Goal: Find specific page/section: Find specific page/section

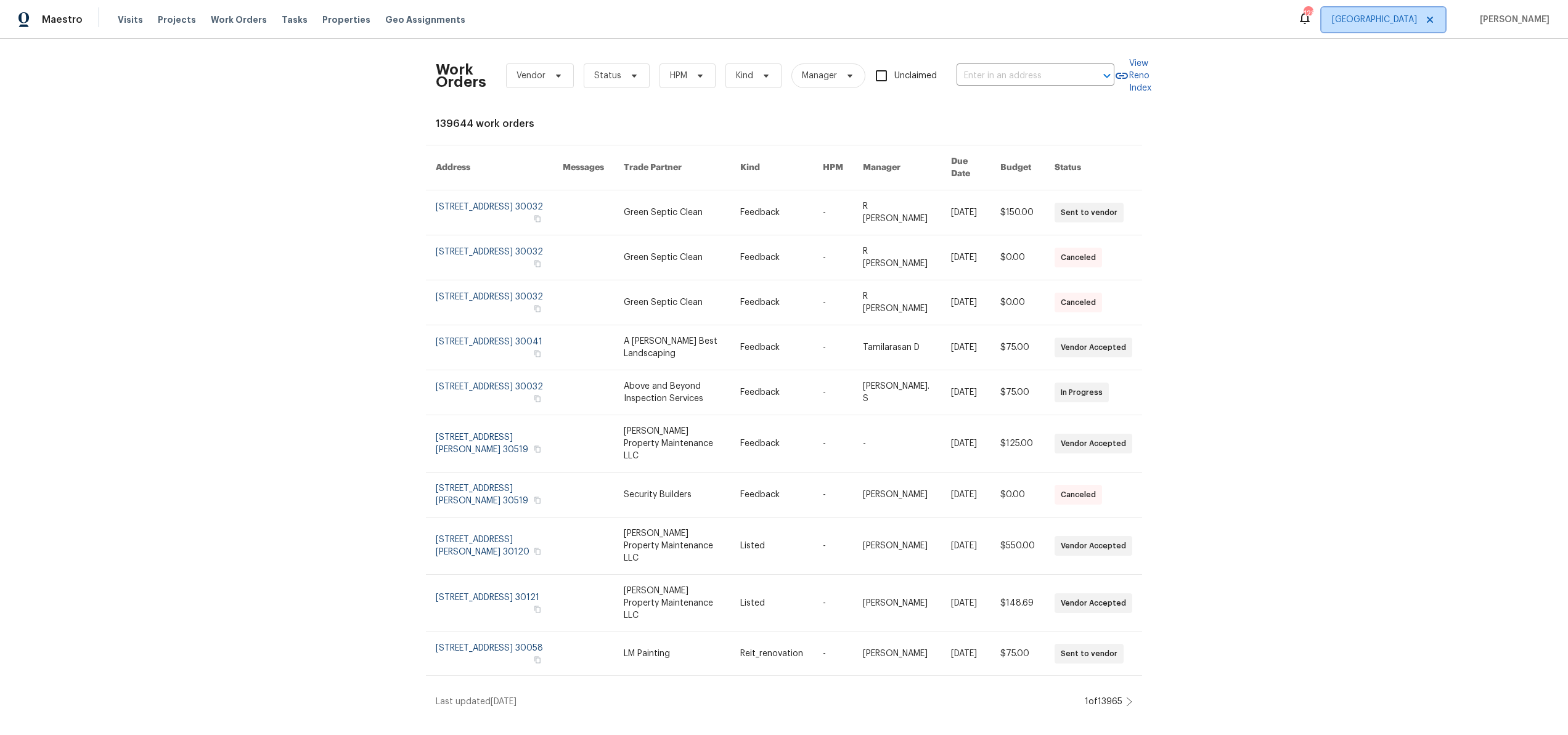
click at [1435, 18] on icon at bounding box center [1430, 20] width 10 height 10
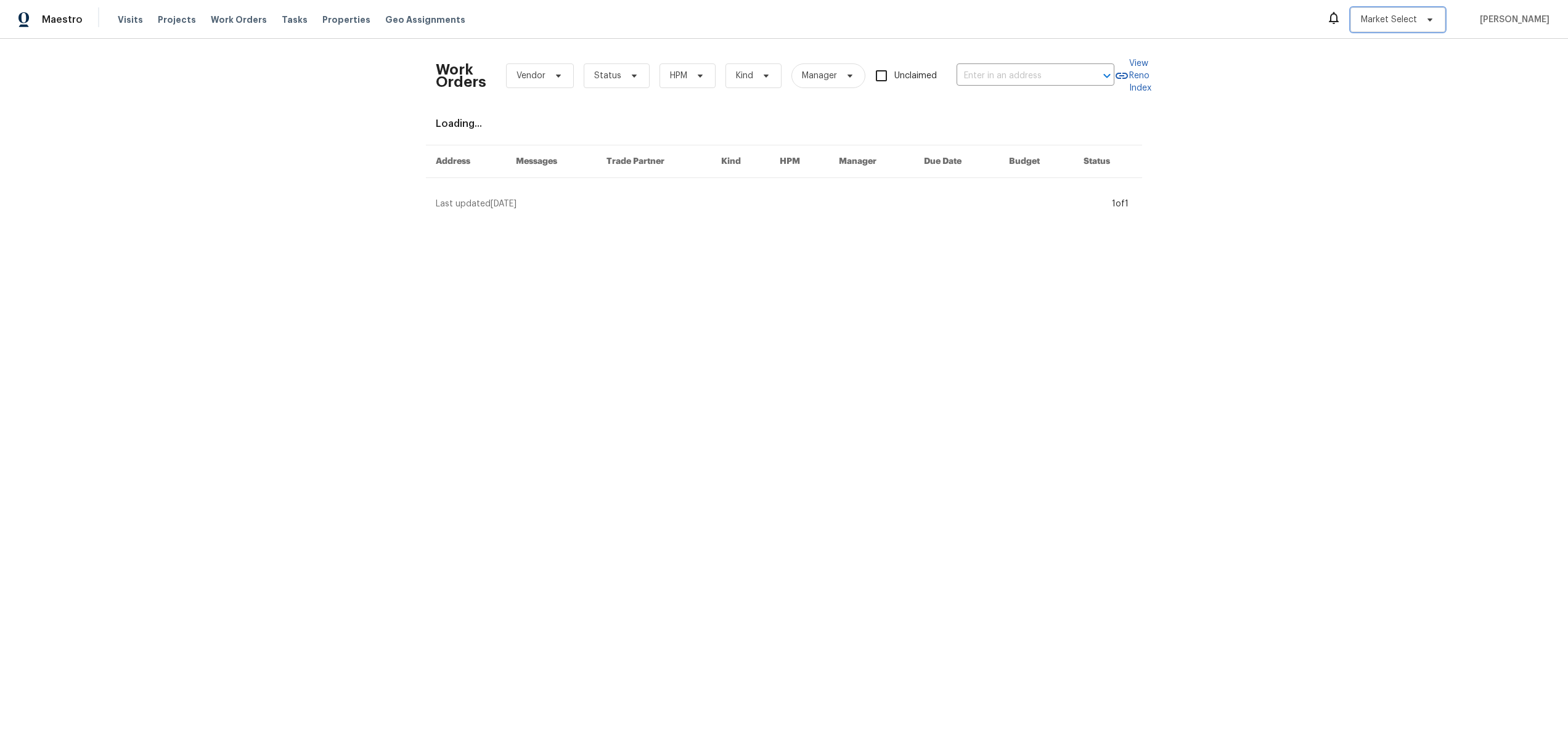
click at [1432, 20] on icon at bounding box center [1430, 20] width 5 height 3
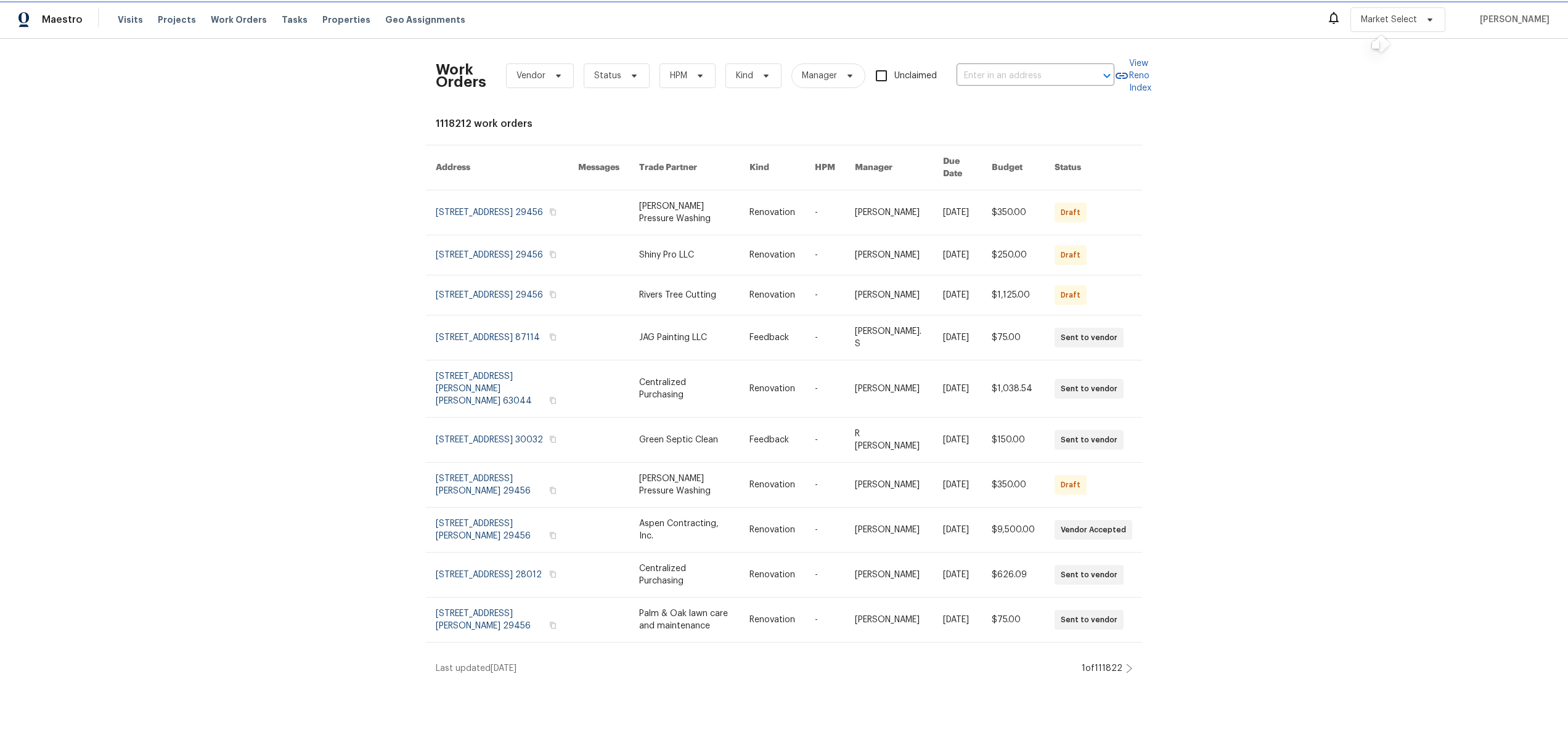
click at [1435, 22] on span at bounding box center [1428, 20] width 14 height 10
click at [1435, 19] on icon at bounding box center [1430, 20] width 10 height 10
click at [1417, 19] on span "Market Select" at bounding box center [1389, 20] width 56 height 12
click at [1401, 20] on span "Market Select" at bounding box center [1389, 20] width 56 height 12
click at [1378, 45] on div at bounding box center [1376, 45] width 7 height 7
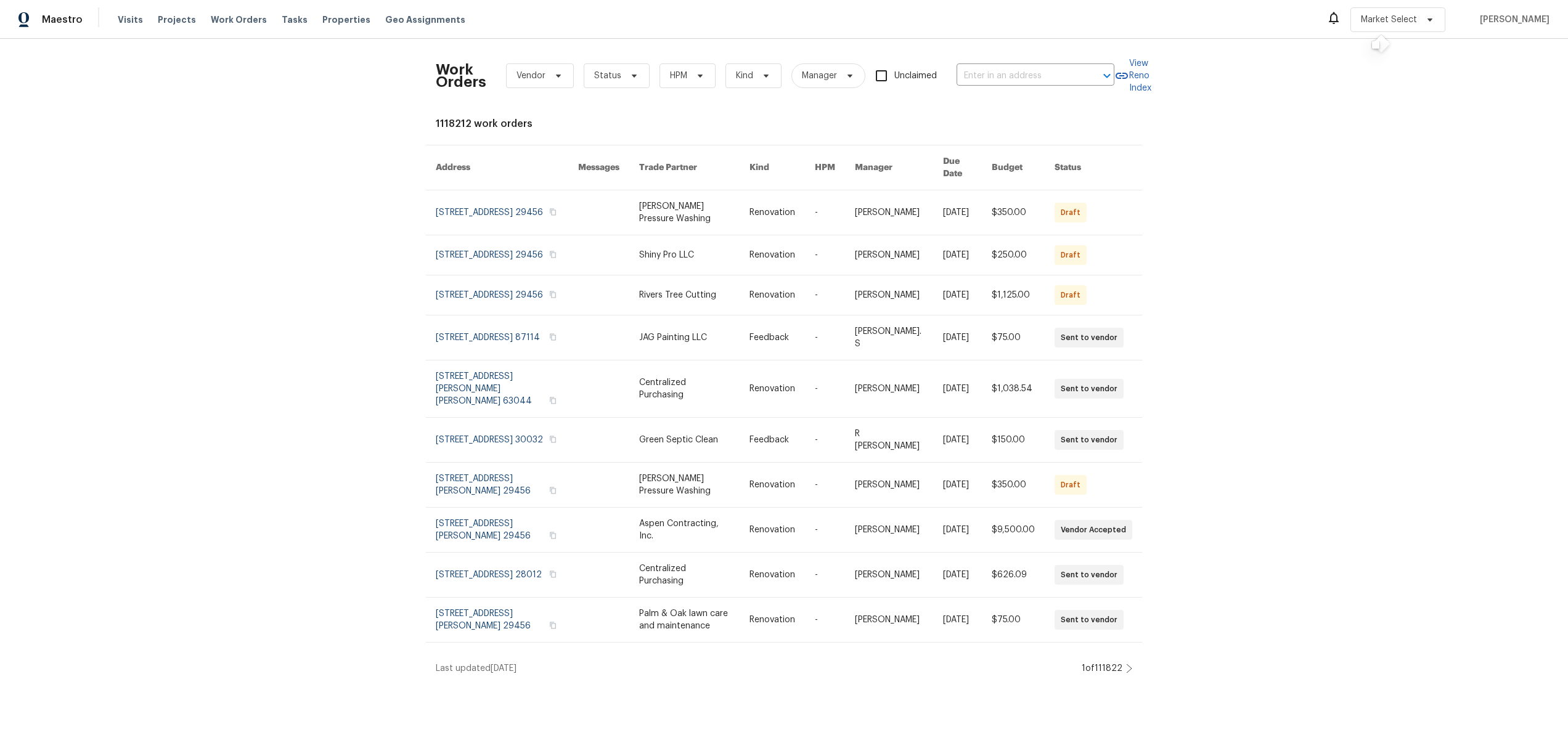
click at [1279, 96] on div "Work Orders Vendor Status HPM Kind Manager Unclaimed ​ View Reno Index 1118212 …" at bounding box center [784, 362] width 1568 height 646
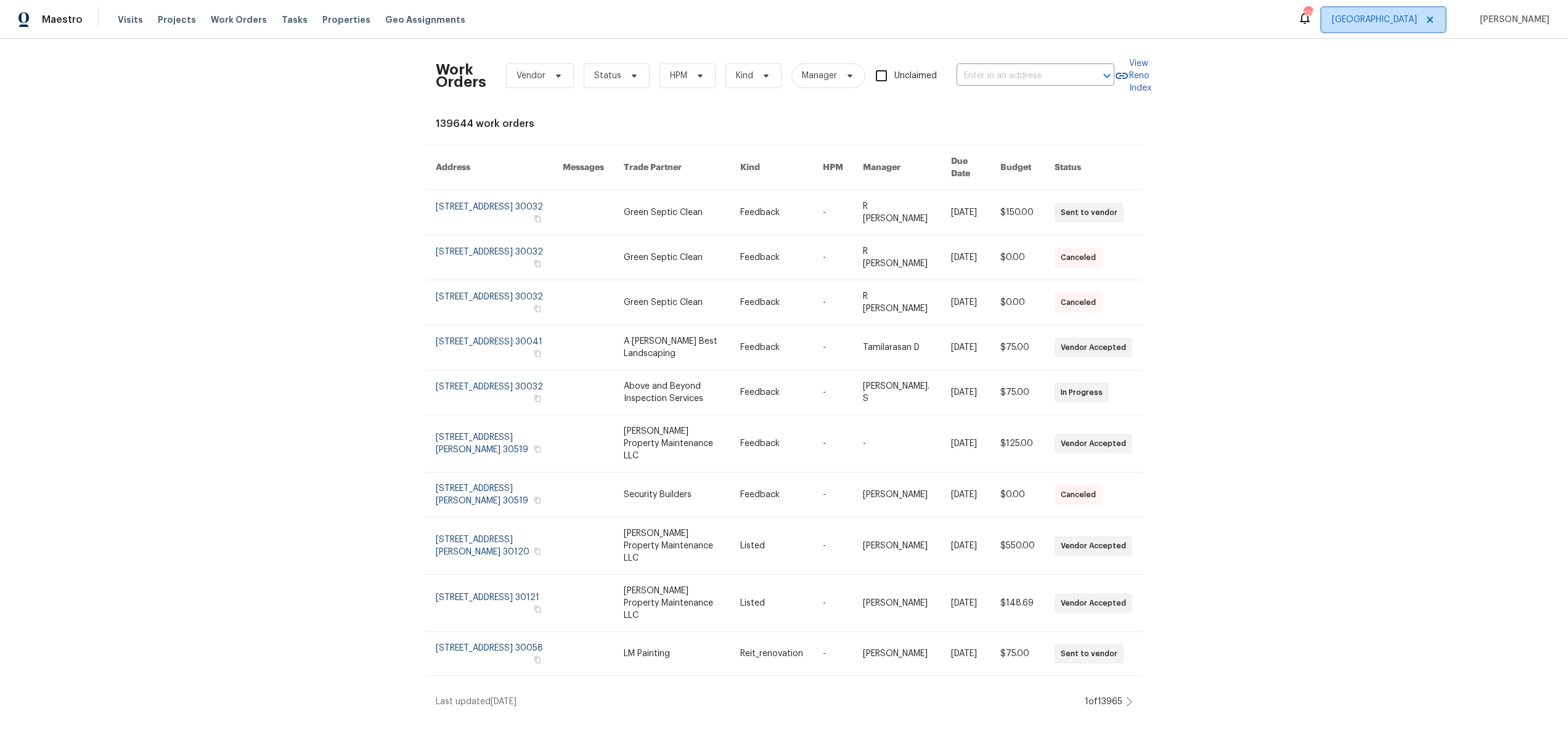
click at [1403, 20] on span "[GEOGRAPHIC_DATA]" at bounding box center [1383, 20] width 124 height 25
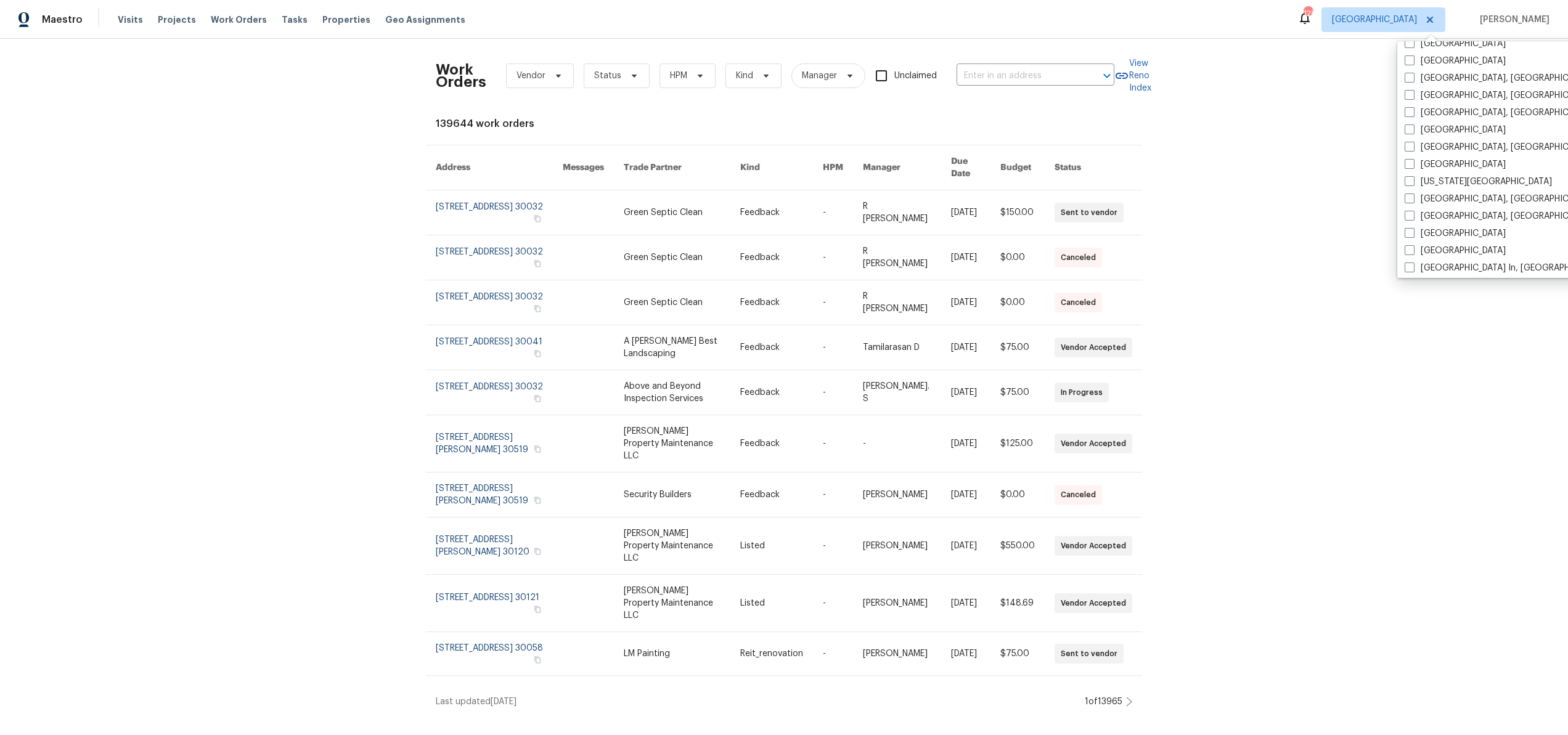
scroll to position [825, 0]
click at [1309, 157] on div "Work Orders Vendor Status HPM Kind Manager Unclaimed ​ View Reno Index 139644 w…" at bounding box center [784, 378] width 1568 height 679
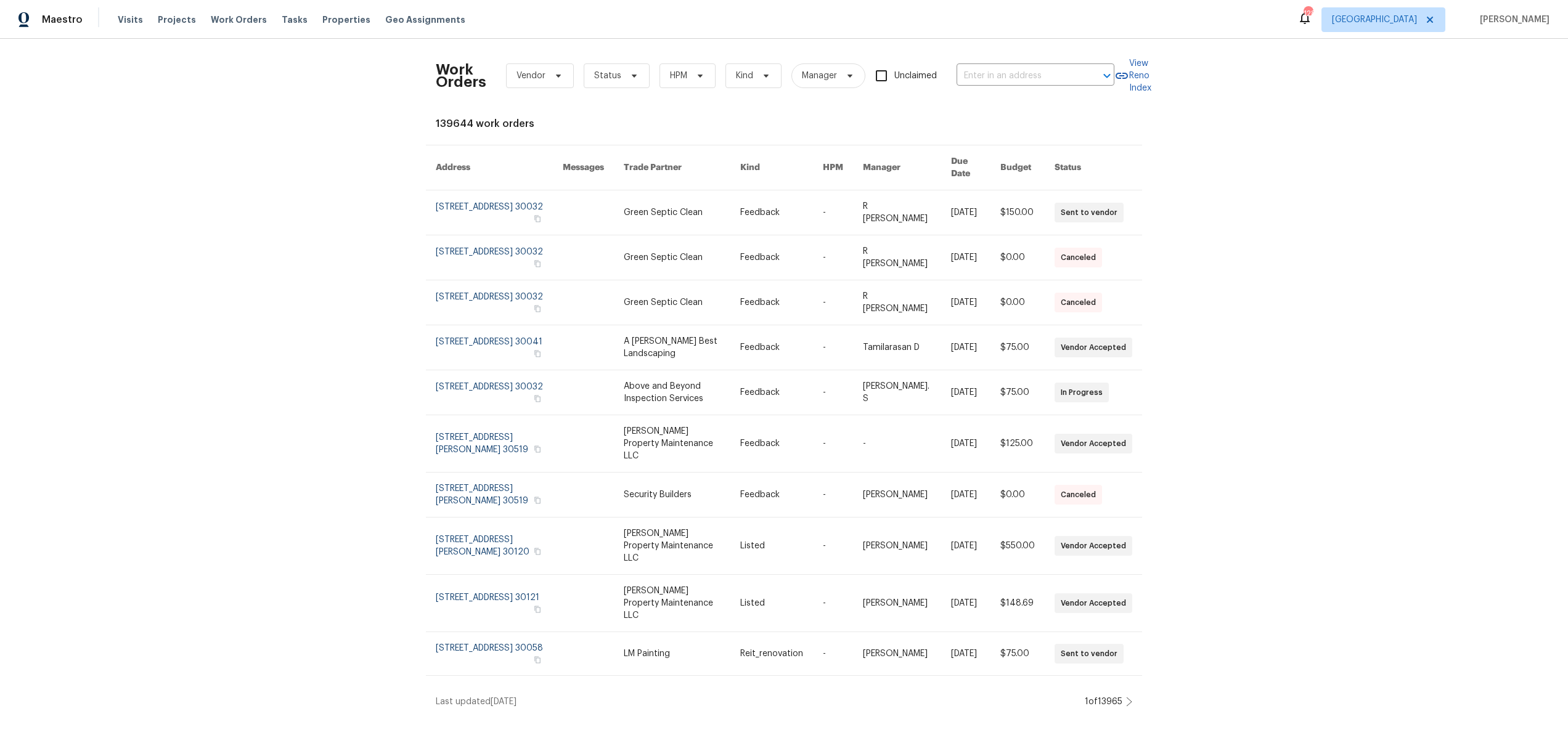
drag, startPoint x: 1492, startPoint y: 162, endPoint x: 1473, endPoint y: 115, distance: 50.7
click at [1492, 162] on div "Work Orders Vendor Status HPM Kind Manager Unclaimed ​ View Reno Index 139644 w…" at bounding box center [784, 378] width 1568 height 679
click at [1417, 20] on span "[GEOGRAPHIC_DATA]" at bounding box center [1374, 20] width 85 height 12
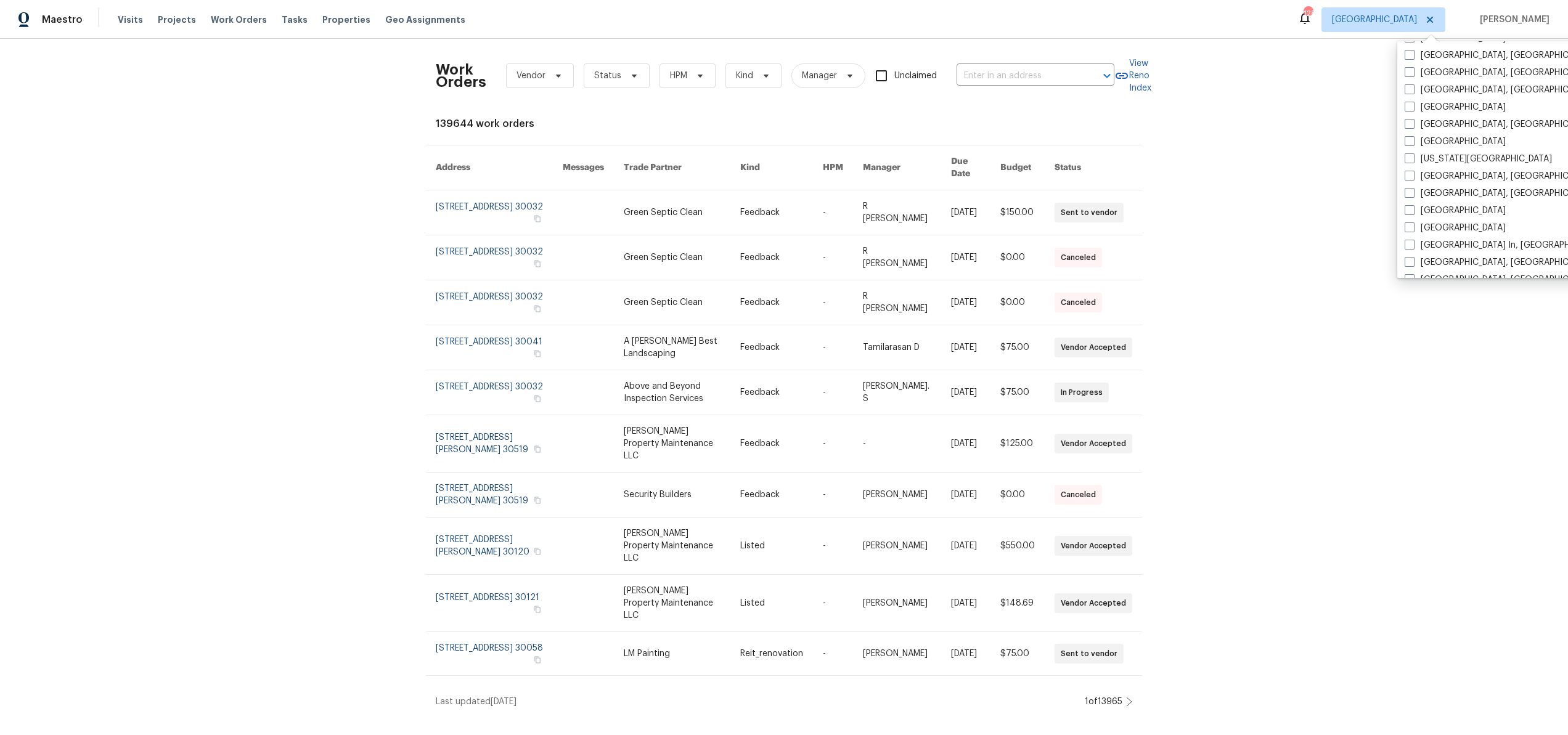
scroll to position [825, 0]
click at [1432, 146] on label "[GEOGRAPHIC_DATA], [GEOGRAPHIC_DATA]" at bounding box center [1500, 144] width 191 height 12
click at [1412, 146] on input "[GEOGRAPHIC_DATA], [GEOGRAPHIC_DATA]" at bounding box center [1408, 141] width 8 height 8
checkbox input "true"
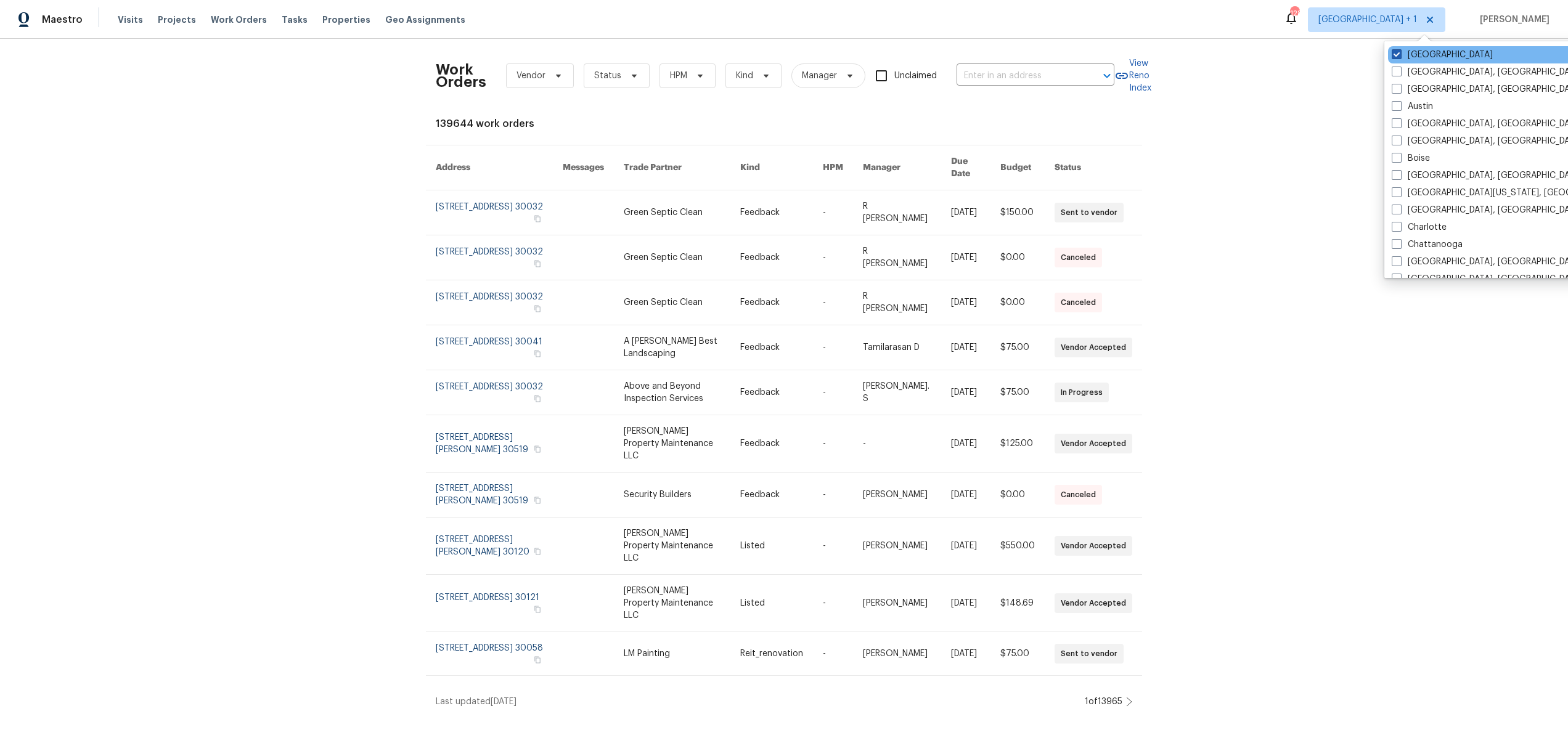
click at [1407, 54] on label "[GEOGRAPHIC_DATA]" at bounding box center [1442, 55] width 101 height 12
click at [1399, 54] on input "[GEOGRAPHIC_DATA]" at bounding box center [1395, 53] width 8 height 8
checkbox input "false"
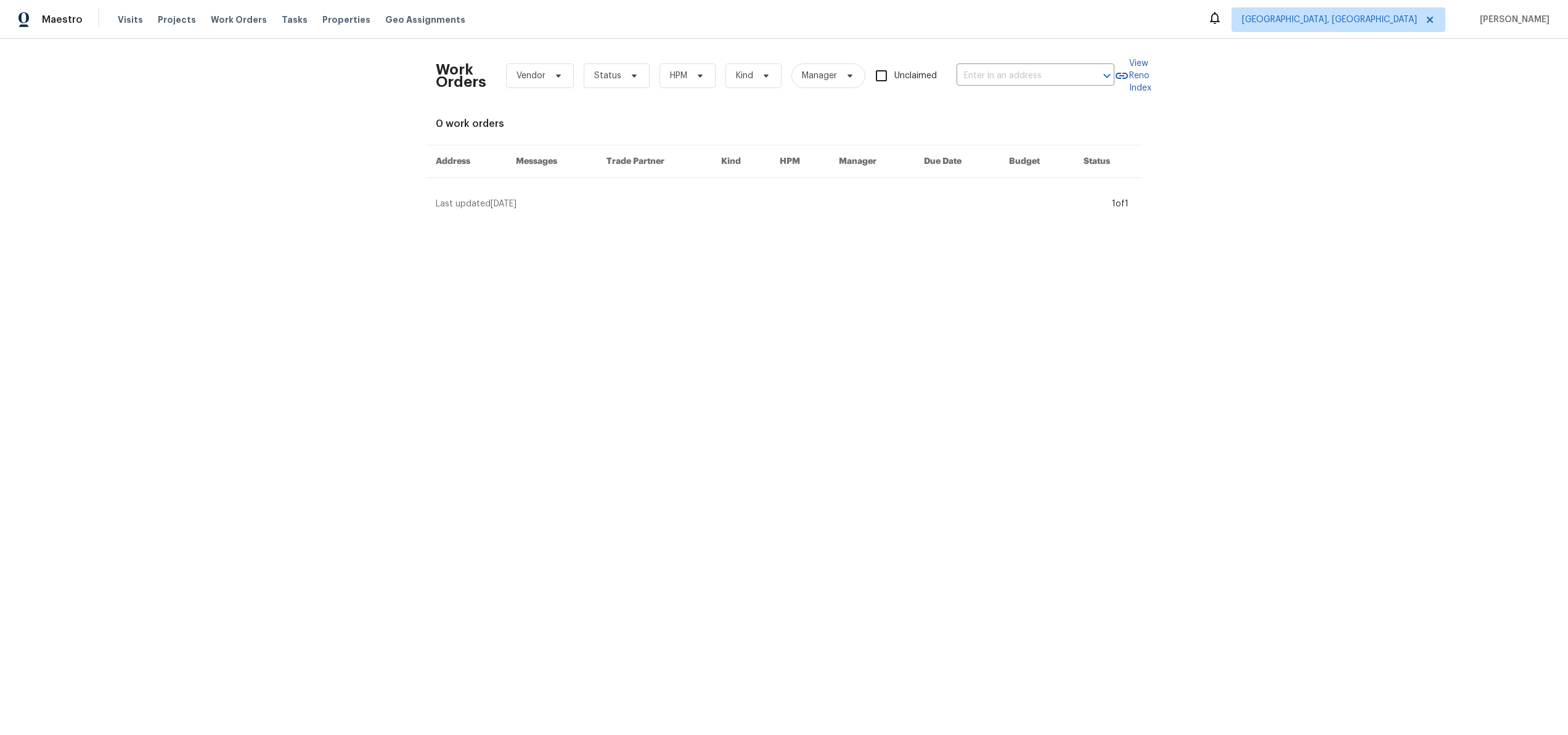
click at [1256, 185] on div "Work Orders Vendor Status HPM Kind Manager Unclaimed ​ View Reno Index 0 work o…" at bounding box center [784, 130] width 1568 height 181
click at [1388, 28] on span "[GEOGRAPHIC_DATA], [GEOGRAPHIC_DATA]" at bounding box center [1338, 20] width 214 height 25
click at [1295, 91] on div "Work Orders Vendor Status HPM Kind Manager Unclaimed ​ View Reno Index 0 work o…" at bounding box center [784, 130] width 1568 height 181
click at [157, 18] on span "Projects" at bounding box center [177, 20] width 38 height 12
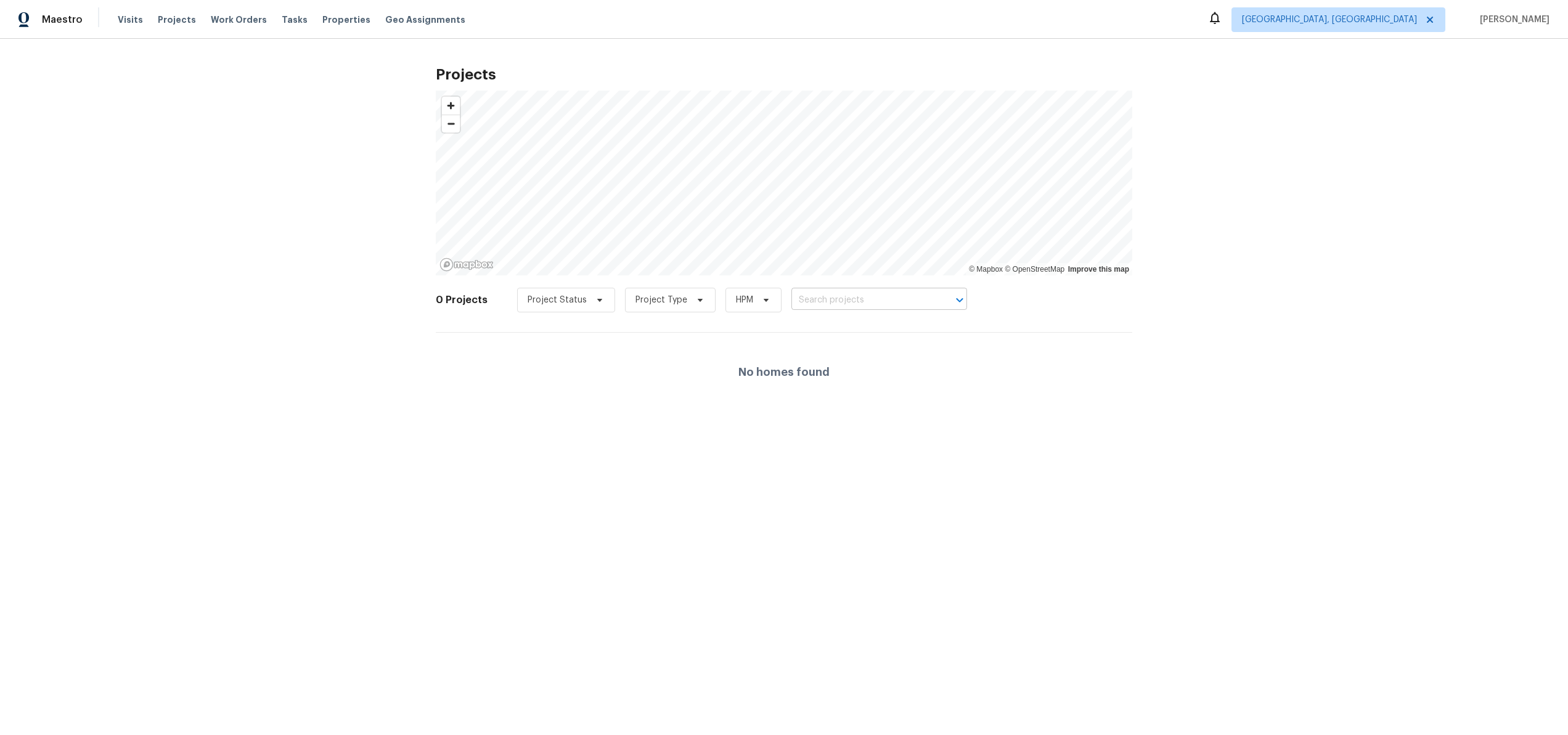
click at [851, 301] on input "text" at bounding box center [862, 300] width 141 height 19
click at [1260, 283] on div "Projects © Mapbox © OpenStreetMap Improve this map 0 Projects Project Status Pr…" at bounding box center [784, 235] width 1568 height 392
click at [553, 301] on span "Project Status" at bounding box center [557, 300] width 59 height 12
click at [1311, 315] on div "Projects © Mapbox © OpenStreetMap Improve this map 0 Projects Project Status Pr…" at bounding box center [784, 235] width 1568 height 392
click at [626, 293] on span "Project Type" at bounding box center [670, 300] width 91 height 25
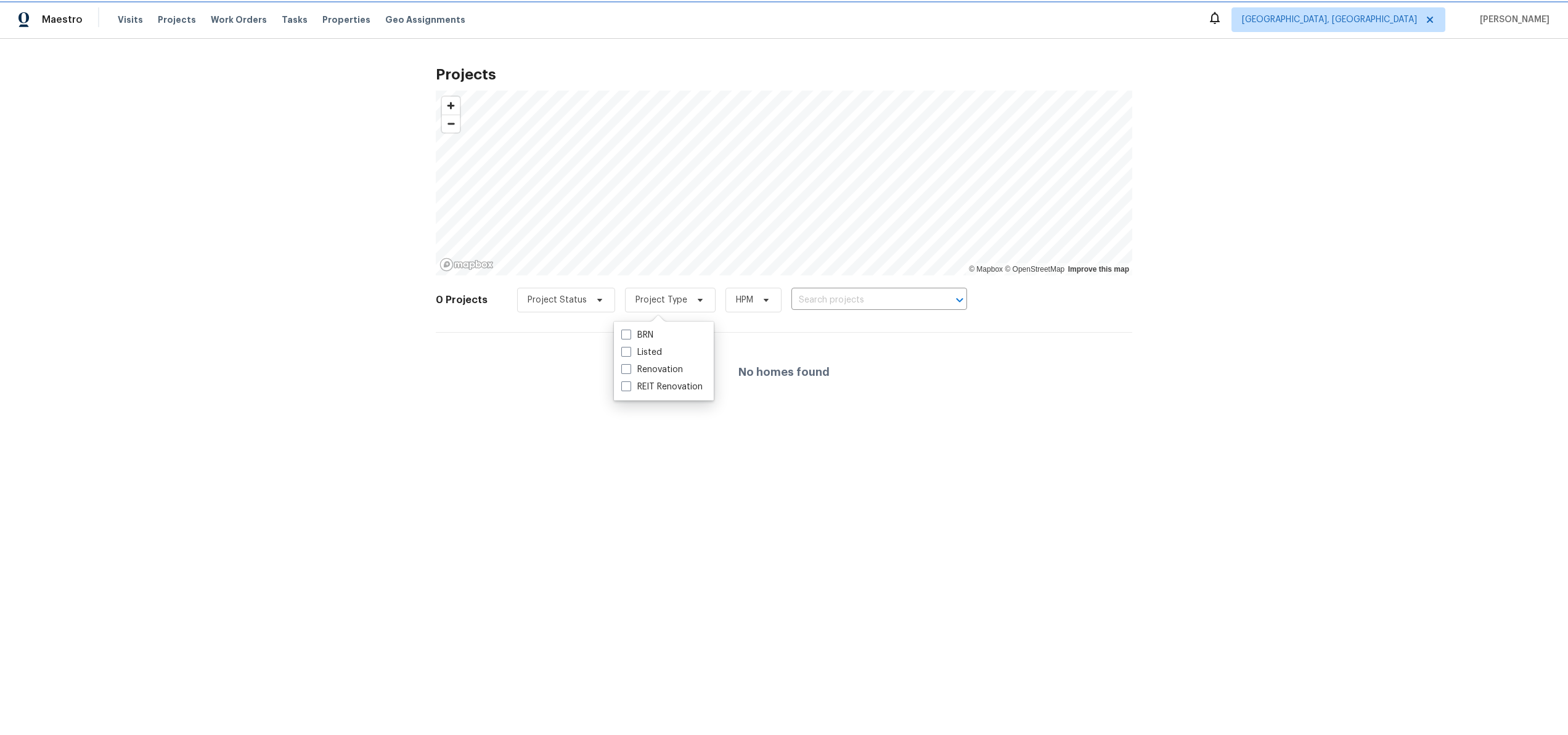
click at [632, 293] on span "Project Type" at bounding box center [670, 300] width 91 height 25
click at [1319, 322] on div "Projects © Mapbox © OpenStreetMap Improve this map 0 Projects Project Status Pr…" at bounding box center [784, 235] width 1568 height 392
click at [1419, 32] on span "[GEOGRAPHIC_DATA], [GEOGRAPHIC_DATA]" at bounding box center [1338, 20] width 214 height 25
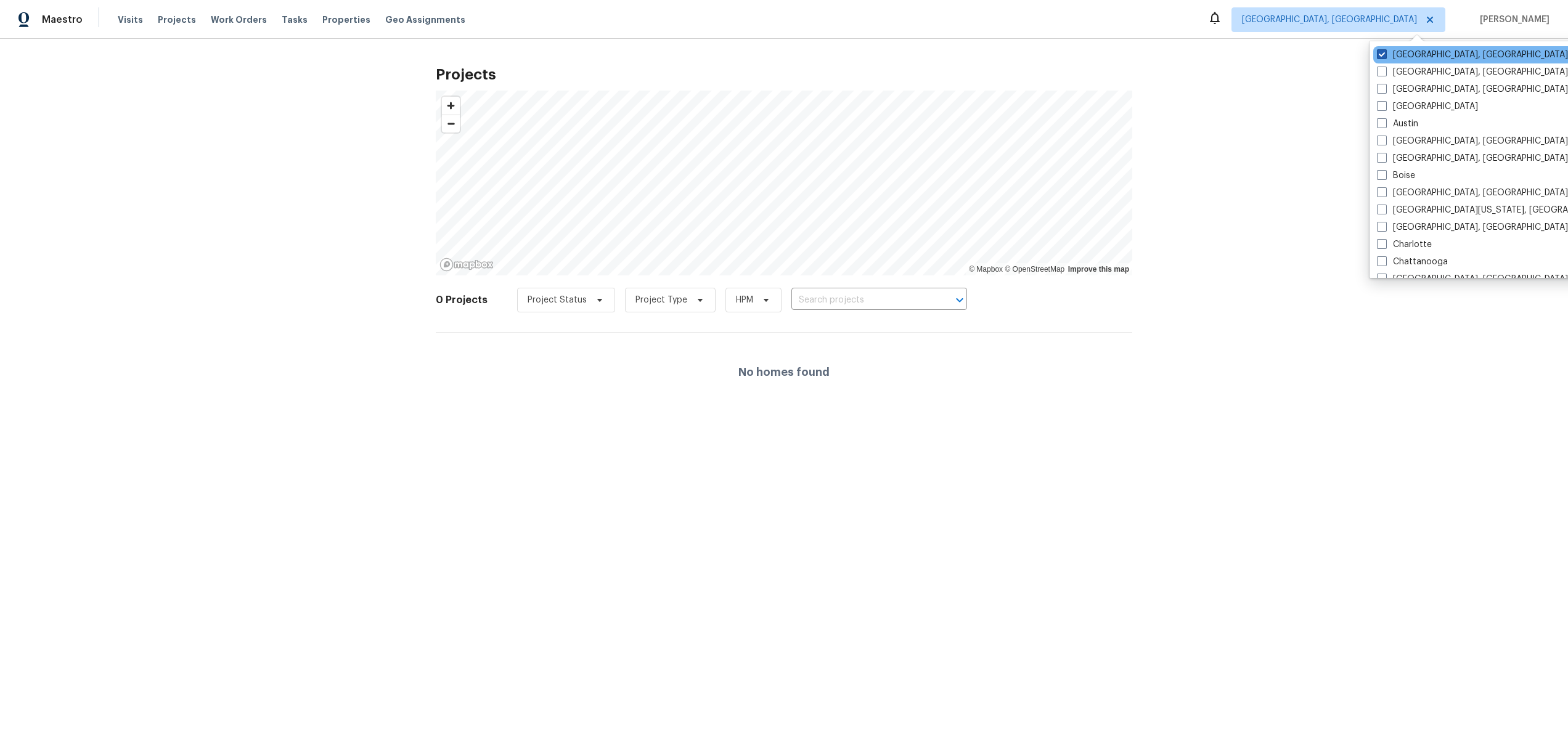
click at [1386, 53] on span at bounding box center [1382, 55] width 10 height 10
click at [1385, 53] on input "[GEOGRAPHIC_DATA], [GEOGRAPHIC_DATA]" at bounding box center [1381, 53] width 8 height 8
checkbox input "false"
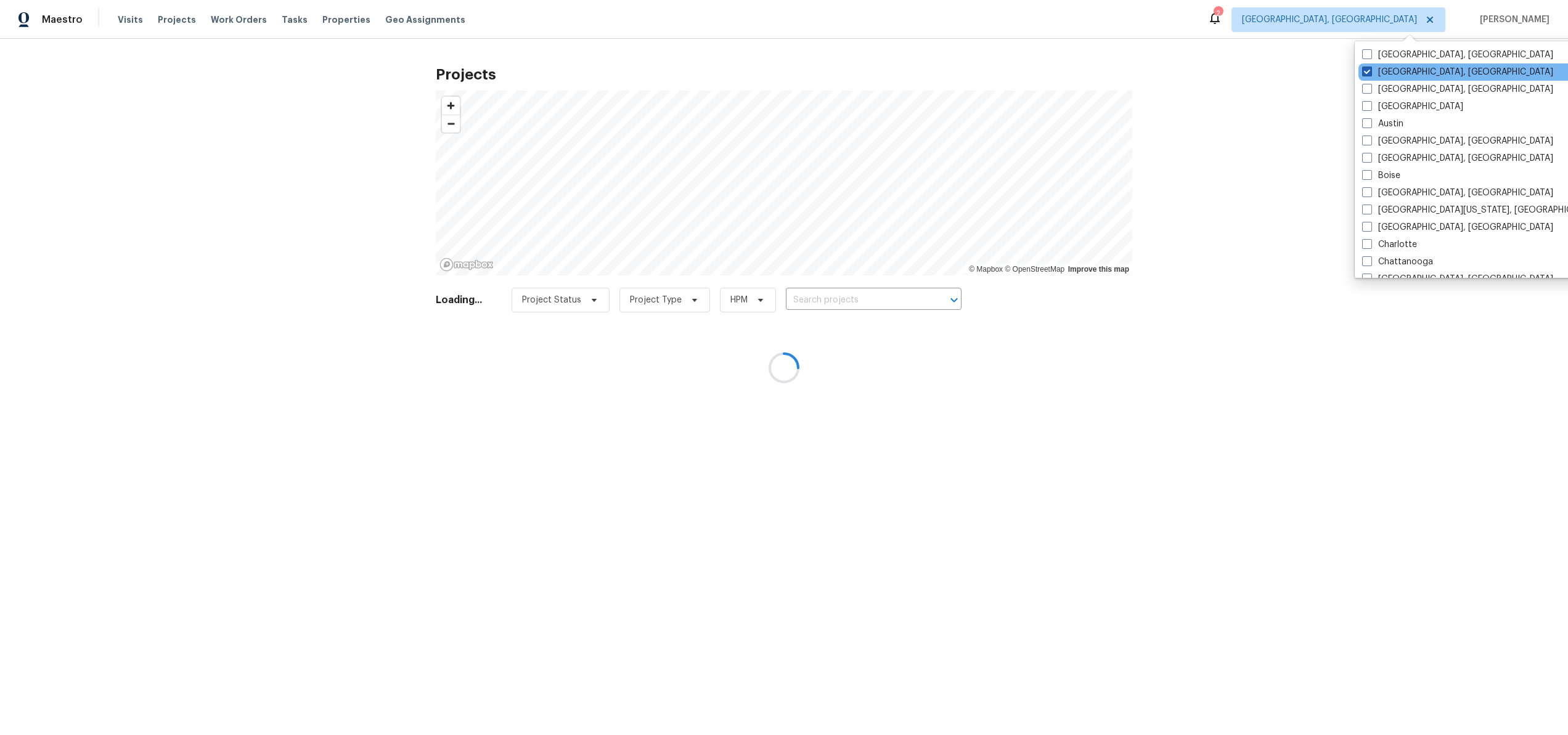
click at [1369, 71] on span at bounding box center [1367, 71] width 10 height 10
click at [1369, 71] on input "[GEOGRAPHIC_DATA], [GEOGRAPHIC_DATA]" at bounding box center [1366, 69] width 8 height 8
checkbox input "true"
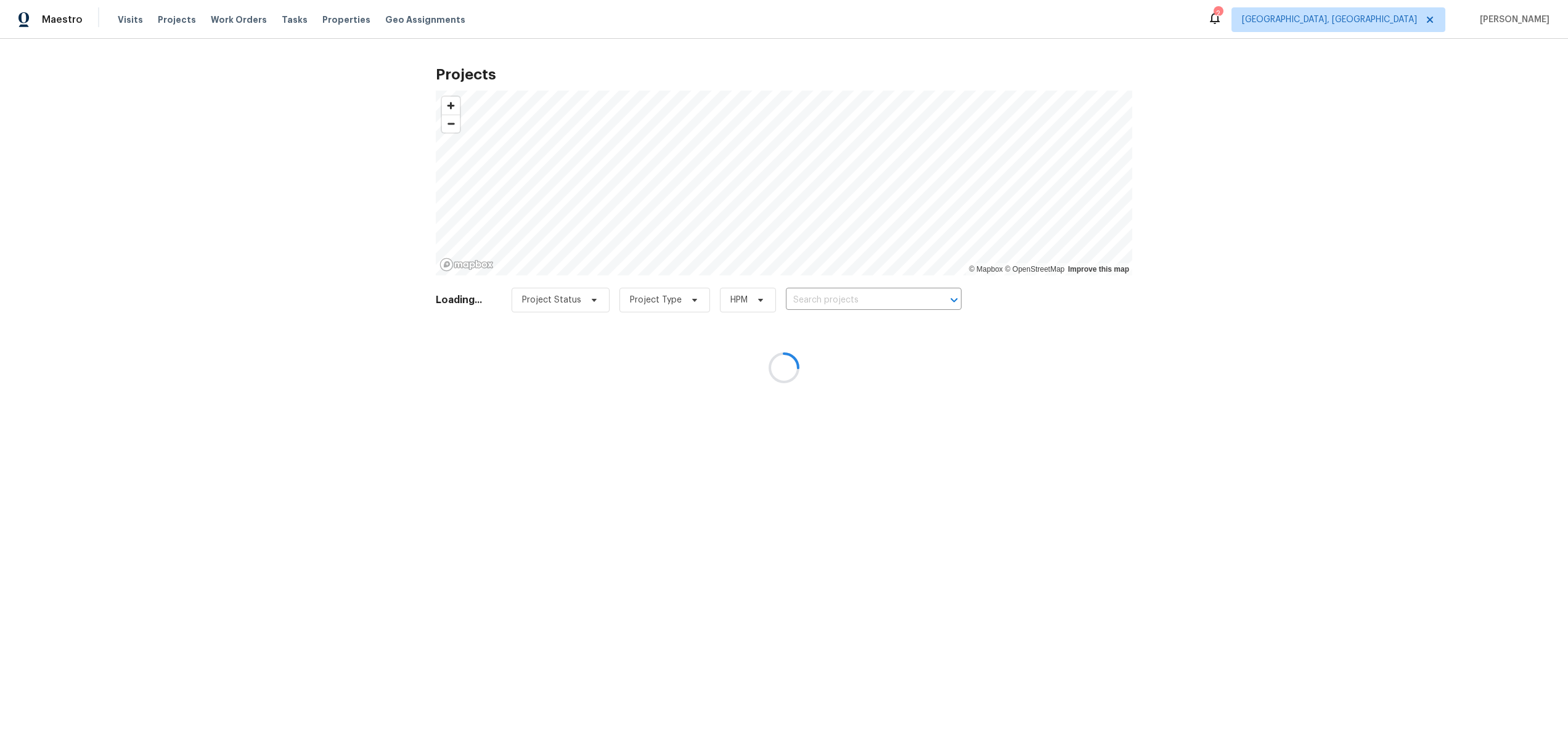
click at [1287, 103] on div at bounding box center [784, 368] width 1568 height 735
click at [1331, 19] on div at bounding box center [784, 368] width 1568 height 735
click at [1336, 14] on div at bounding box center [784, 368] width 1568 height 735
click at [1222, 16] on div "2" at bounding box center [1218, 14] width 9 height 12
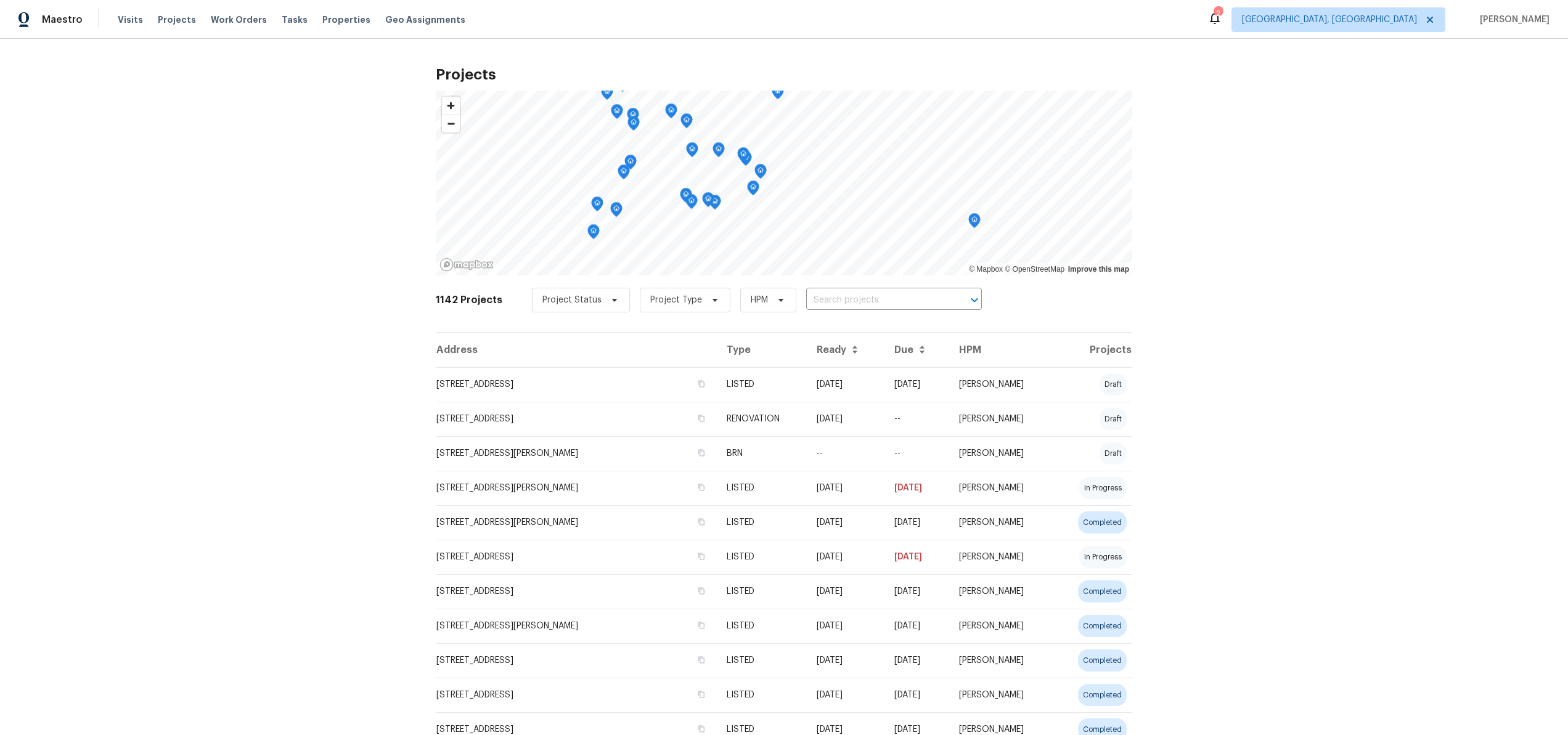
click at [1222, 17] on div "2" at bounding box center [1218, 14] width 9 height 12
click at [1391, 20] on span "[GEOGRAPHIC_DATA], [GEOGRAPHIC_DATA]" at bounding box center [1329, 20] width 175 height 12
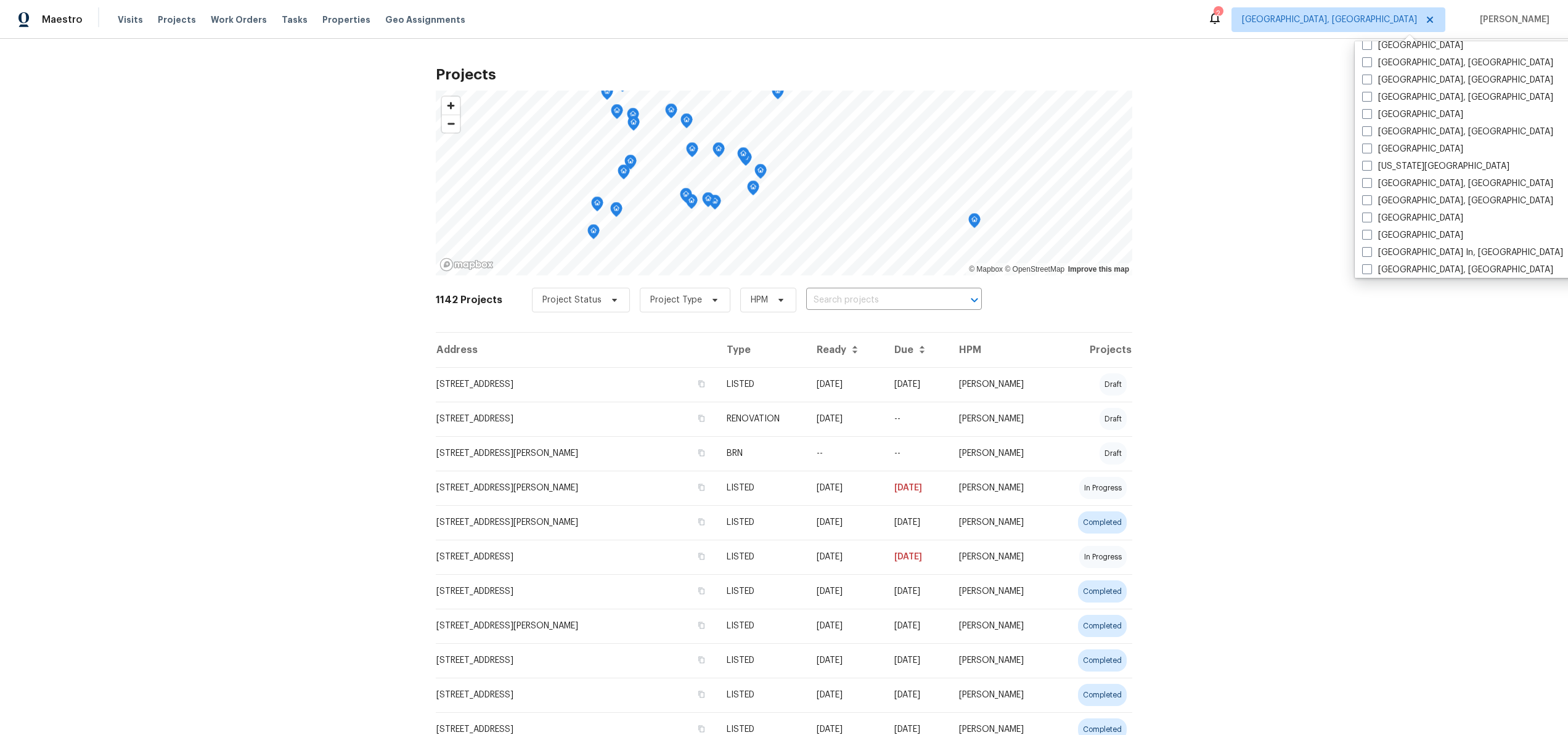
scroll to position [825, 0]
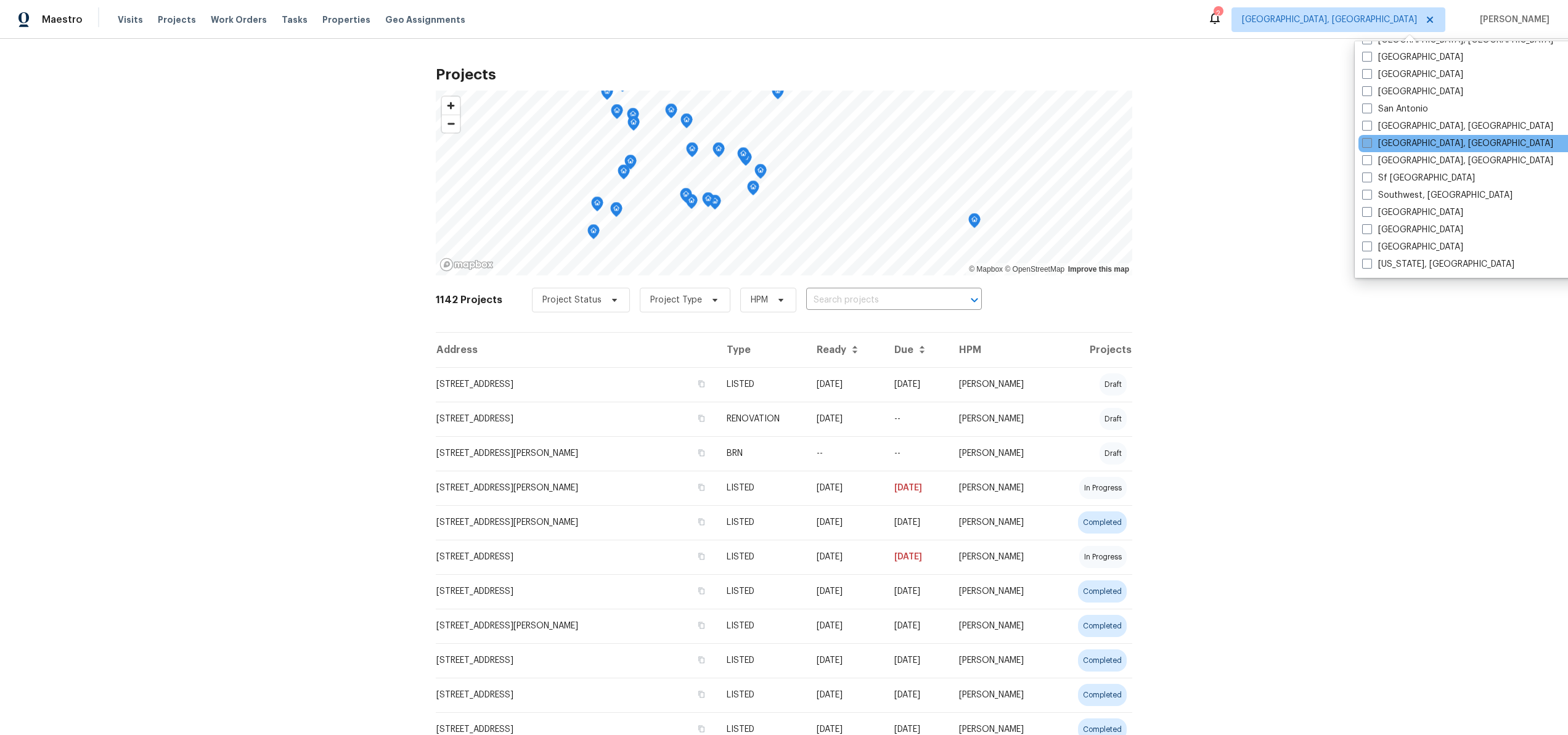
click at [1363, 148] on label "[GEOGRAPHIC_DATA], [GEOGRAPHIC_DATA]" at bounding box center [1458, 144] width 191 height 12
click at [1363, 146] on input "[GEOGRAPHIC_DATA], [GEOGRAPHIC_DATA]" at bounding box center [1366, 141] width 8 height 8
checkbox input "true"
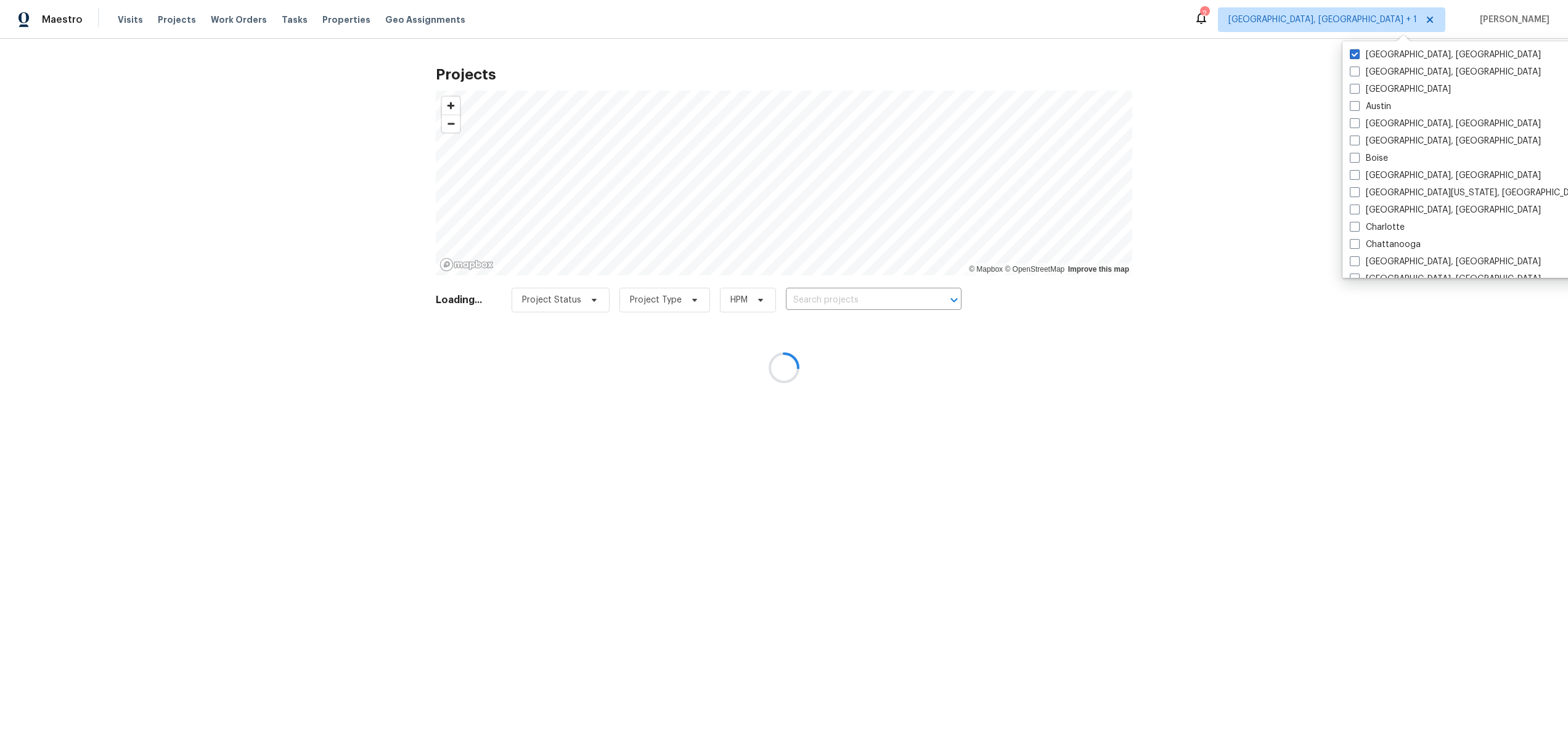
click at [1283, 115] on div at bounding box center [784, 368] width 1568 height 735
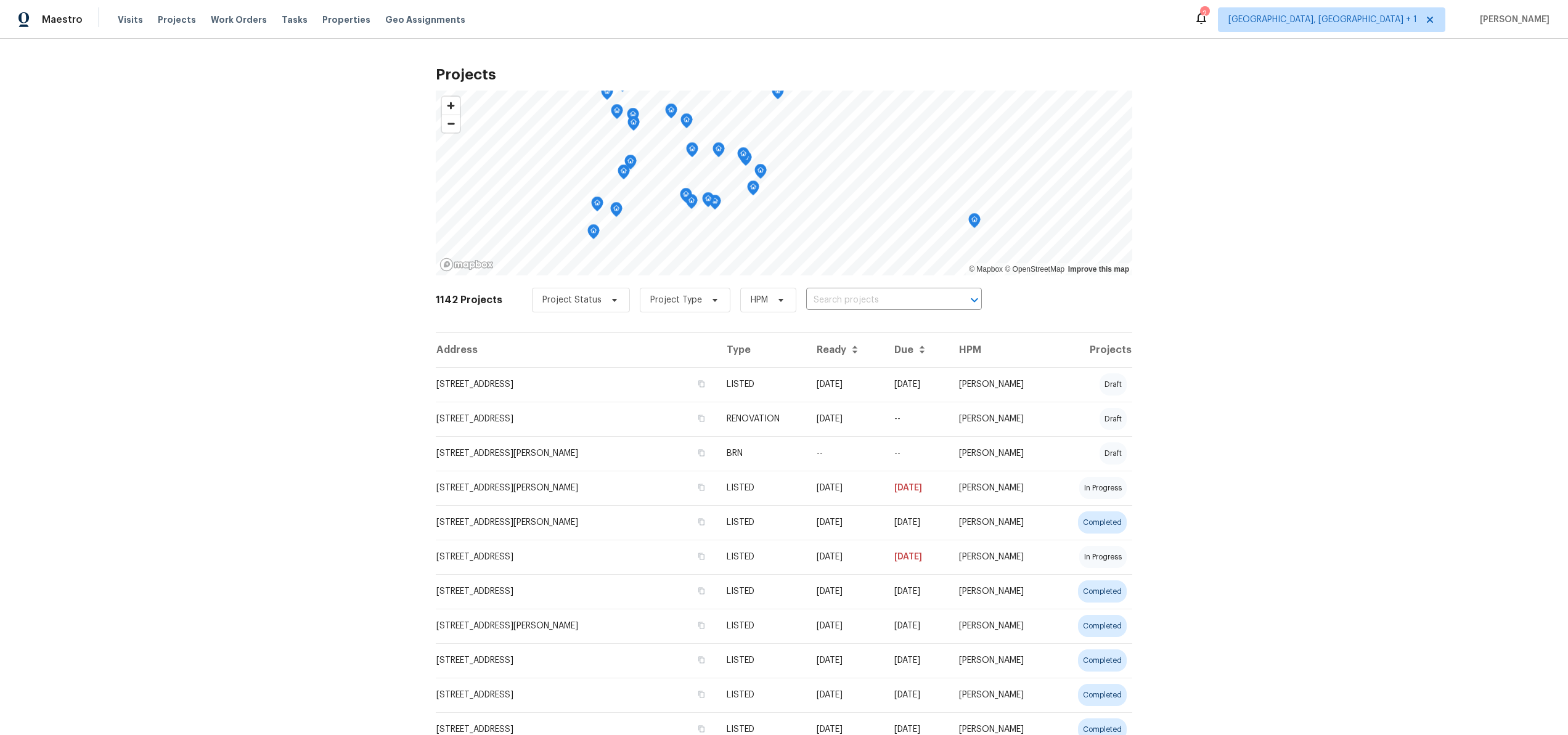
scroll to position [1, 0]
click at [1399, 24] on span "[GEOGRAPHIC_DATA], [GEOGRAPHIC_DATA] + 1" at bounding box center [1322, 20] width 188 height 12
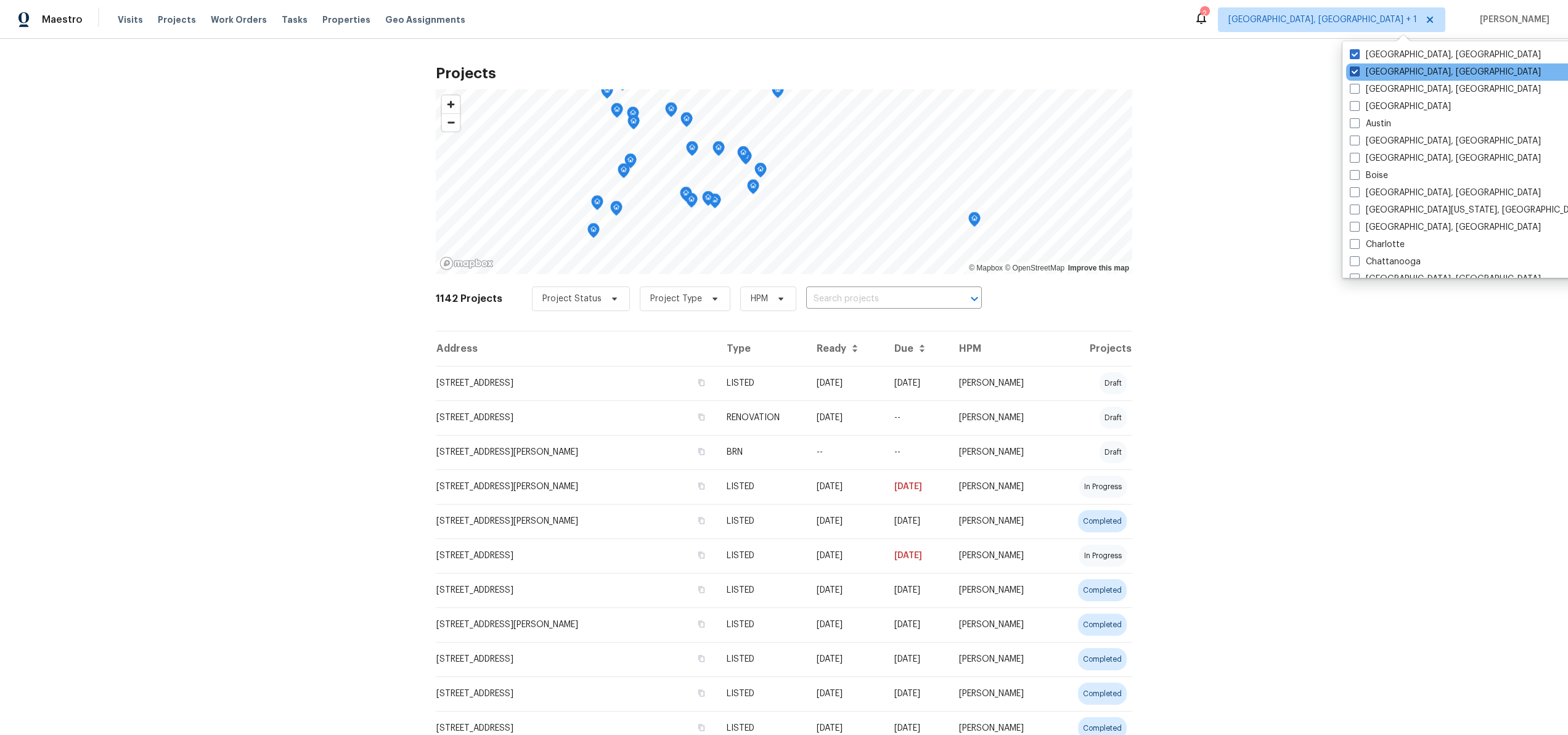
click at [1355, 72] on span at bounding box center [1355, 71] width 10 height 10
click at [1355, 72] on input "[GEOGRAPHIC_DATA], [GEOGRAPHIC_DATA]" at bounding box center [1353, 69] width 8 height 8
checkbox input "false"
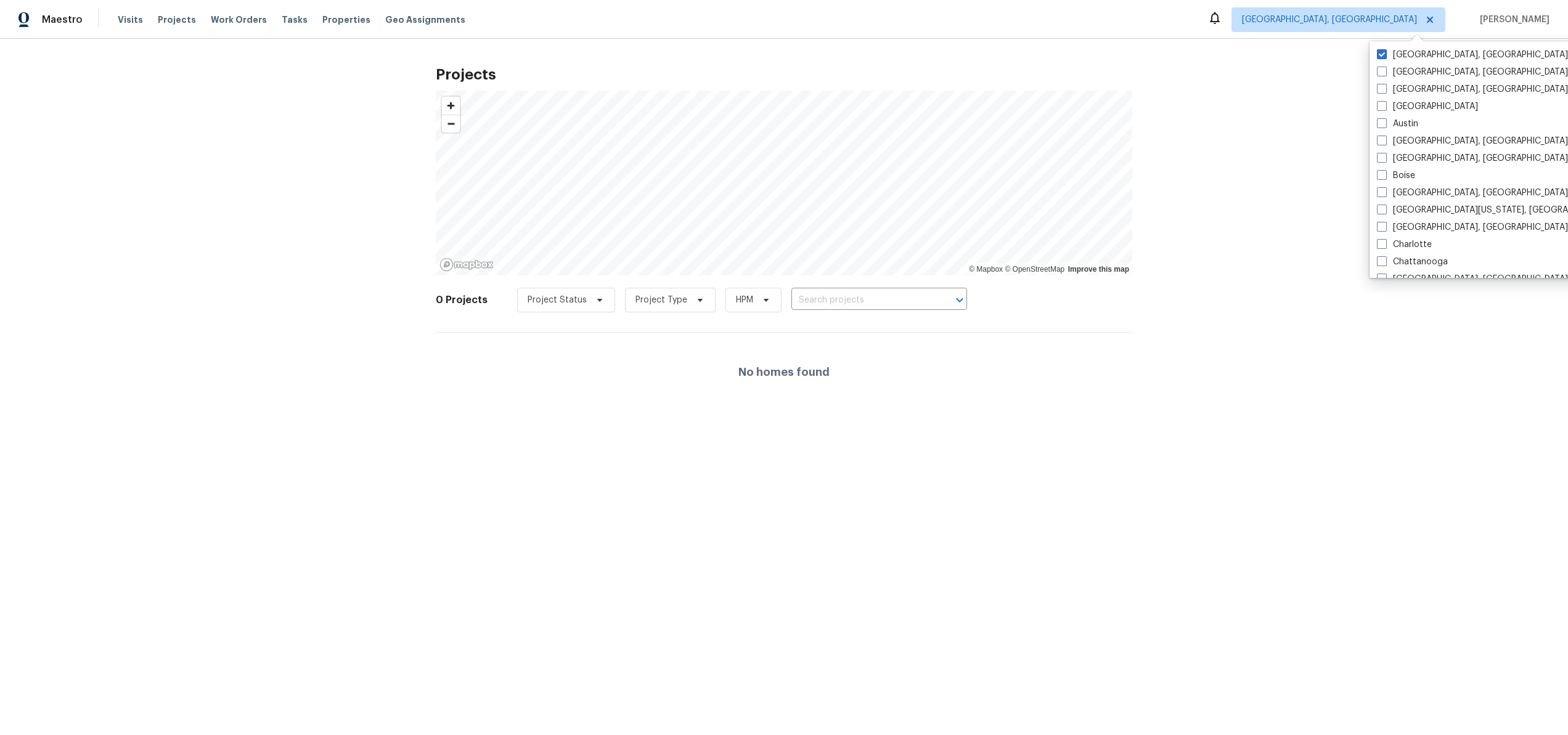
click at [1154, 157] on div "Projects © Mapbox © OpenStreetMap Improve this map 0 Projects Project Status Pr…" at bounding box center [784, 235] width 1568 height 392
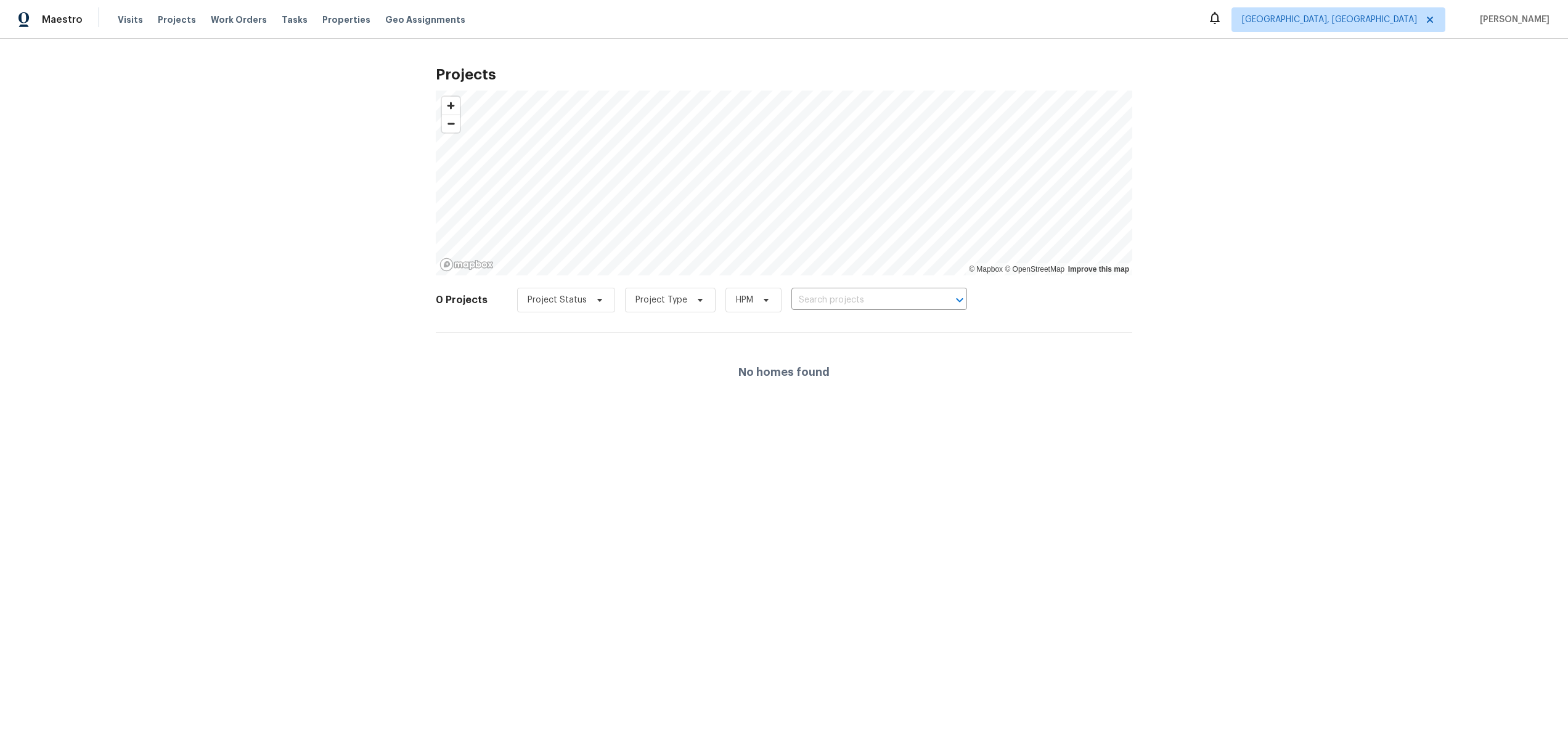
click at [1478, 251] on div "Projects © Mapbox © OpenStreetMap Improve this map 0 Projects Project Status Pr…" at bounding box center [784, 235] width 1568 height 392
